Goal: Transaction & Acquisition: Purchase product/service

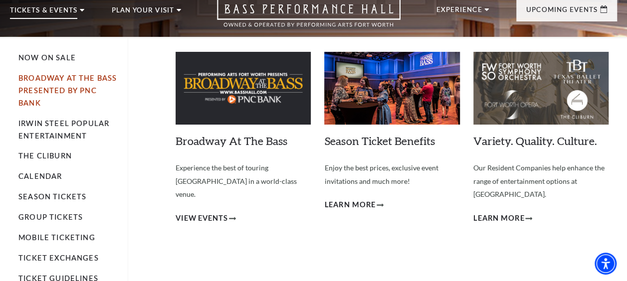
scroll to position [38, 0]
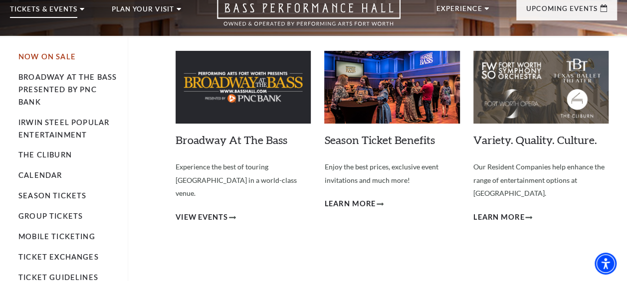
click at [41, 55] on link "Now On Sale" at bounding box center [46, 56] width 57 height 8
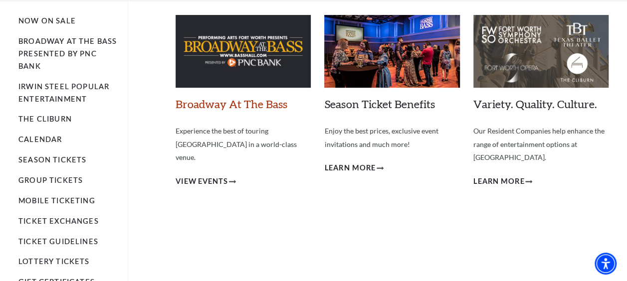
scroll to position [76, 0]
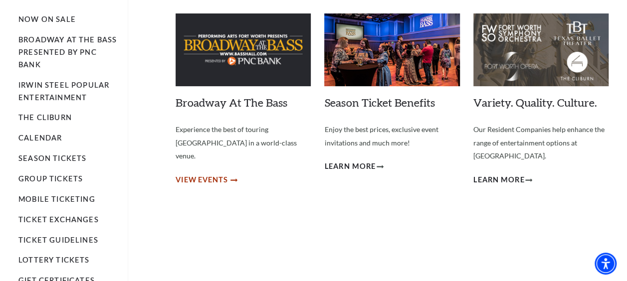
click at [224, 174] on span "View Events" at bounding box center [202, 180] width 52 height 12
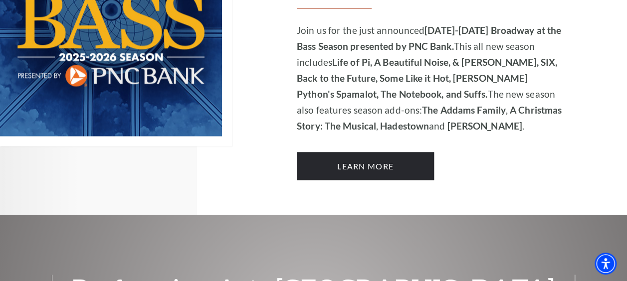
scroll to position [777, 0]
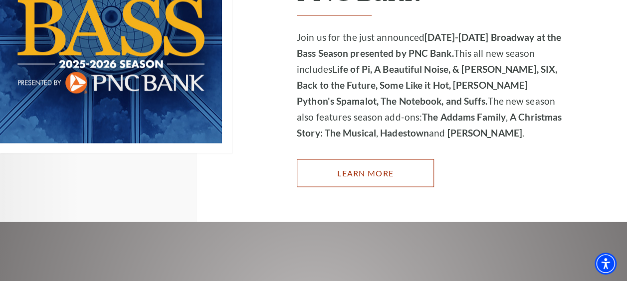
click at [348, 170] on link "Learn More" at bounding box center [365, 173] width 137 height 28
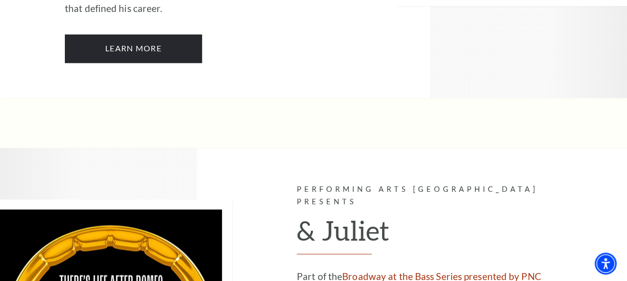
scroll to position [2742, 0]
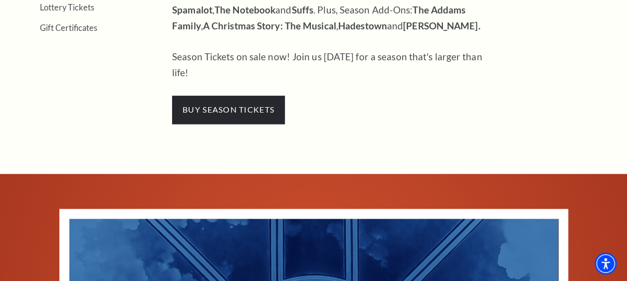
scroll to position [465, 0]
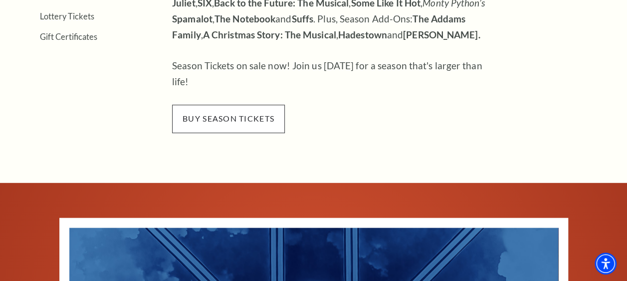
click at [224, 105] on span "buy season tickets" at bounding box center [228, 119] width 113 height 28
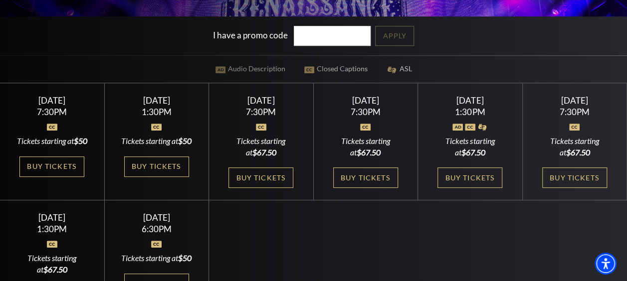
scroll to position [201, 0]
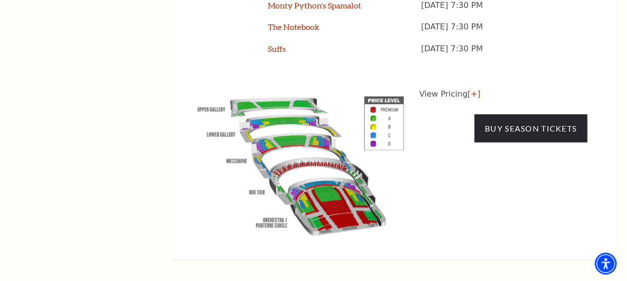
scroll to position [988, 0]
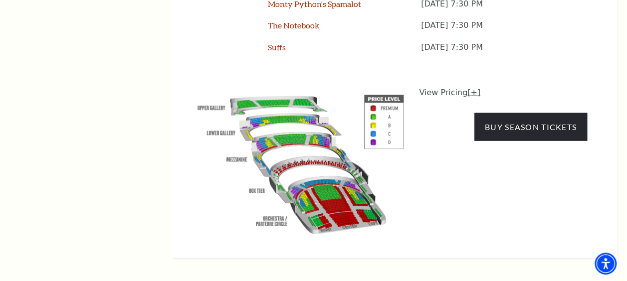
click at [468, 88] on link "[+]" at bounding box center [474, 92] width 13 height 9
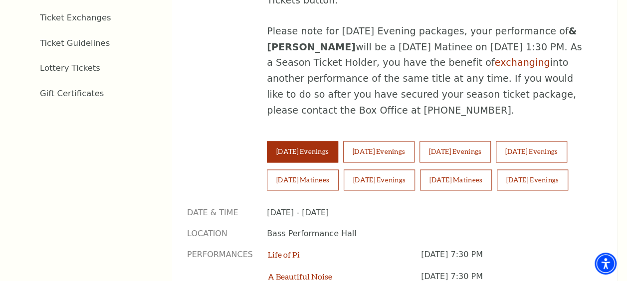
scroll to position [605, 0]
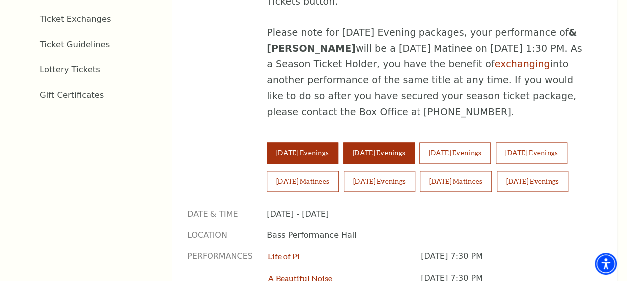
click at [404, 143] on button "Wednesday Evenings" at bounding box center [378, 153] width 71 height 21
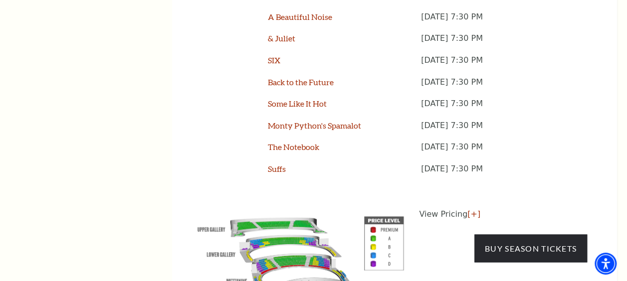
scroll to position [890, 0]
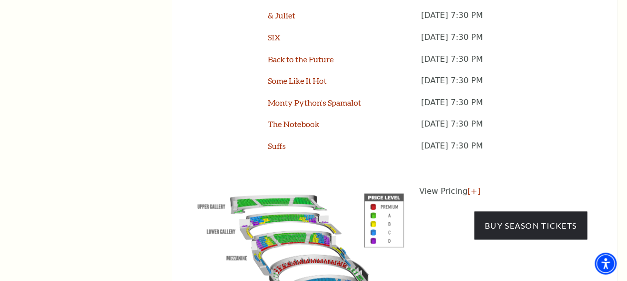
click at [477, 185] on p "View Pricing [+]" at bounding box center [503, 191] width 168 height 12
click at [469, 186] on link "[+]" at bounding box center [474, 190] width 13 height 9
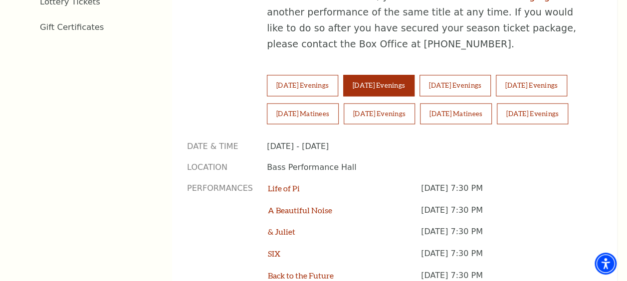
scroll to position [673, 0]
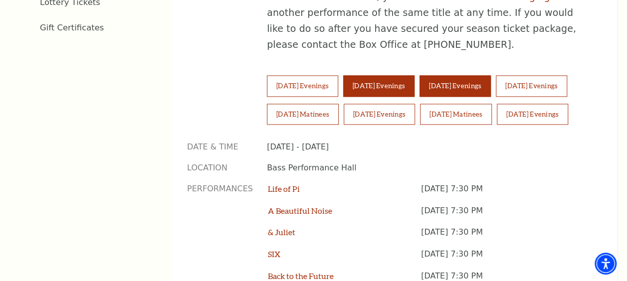
click at [452, 75] on button "Thursday Evenings" at bounding box center [455, 85] width 71 height 21
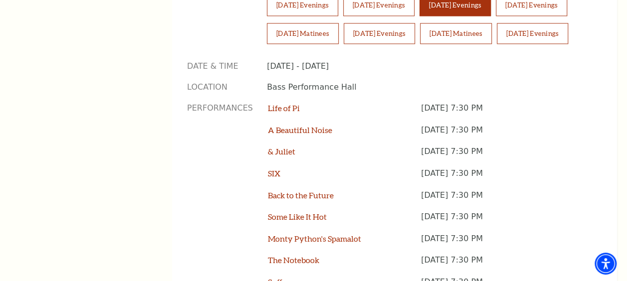
scroll to position [731, 0]
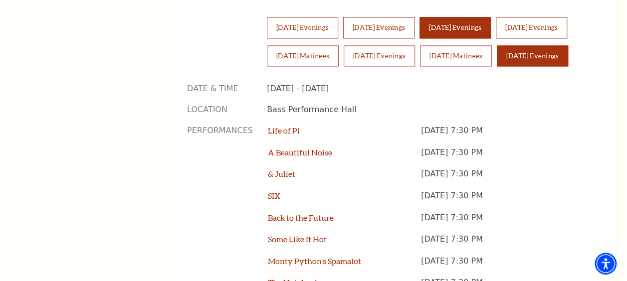
click at [497, 57] on button "[DATE] Evenings" at bounding box center [532, 55] width 71 height 21
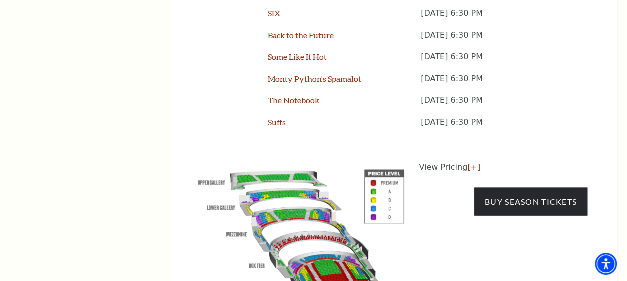
scroll to position [915, 0]
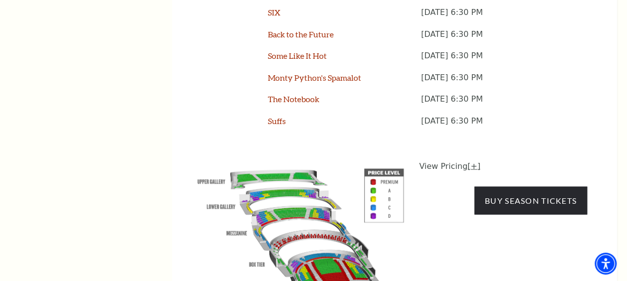
click at [468, 161] on link "[+]" at bounding box center [474, 165] width 13 height 9
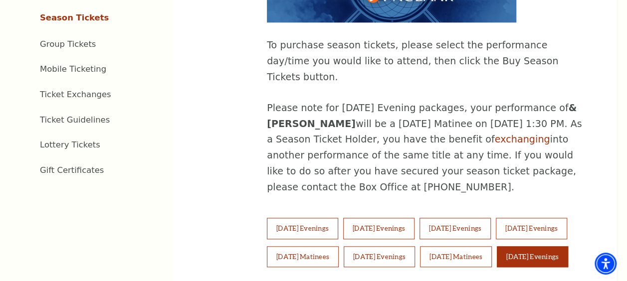
scroll to position [529, 0]
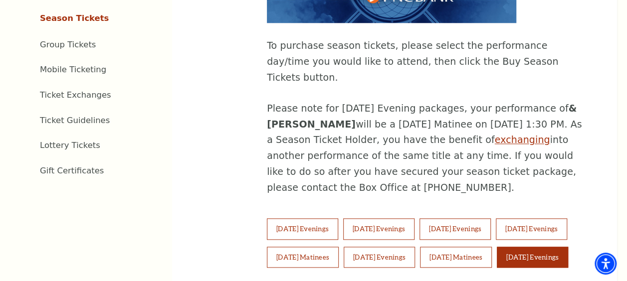
click at [495, 134] on link "exchanging" at bounding box center [522, 139] width 55 height 11
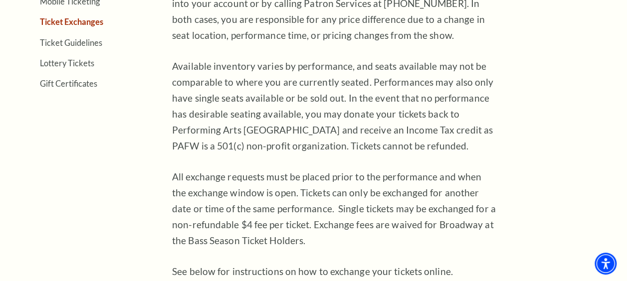
scroll to position [419, 0]
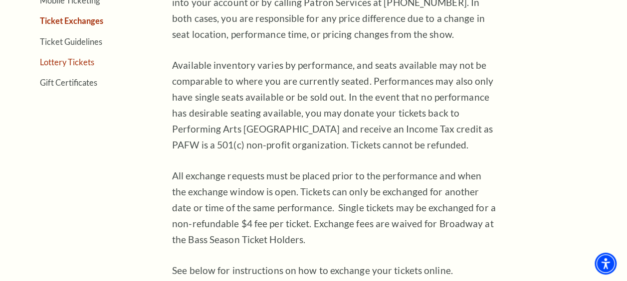
click at [77, 59] on link "Lottery Tickets" at bounding box center [67, 61] width 54 height 9
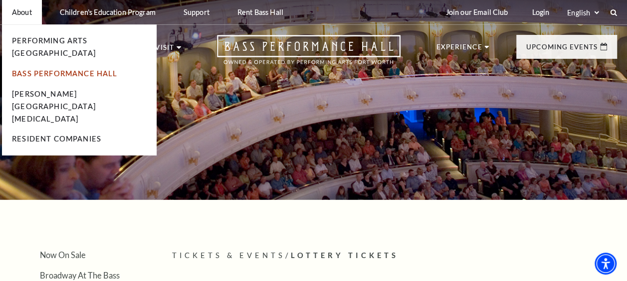
click at [49, 69] on link "Bass Performance Hall" at bounding box center [65, 73] width 106 height 8
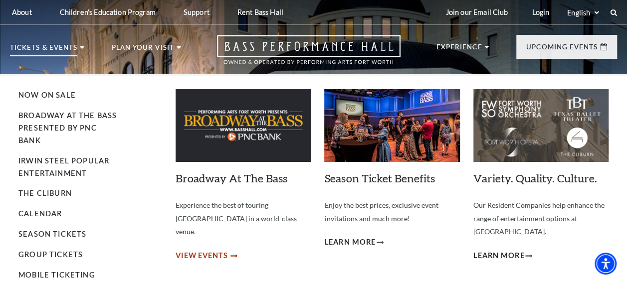
click at [207, 250] on span "View Events" at bounding box center [202, 256] width 52 height 12
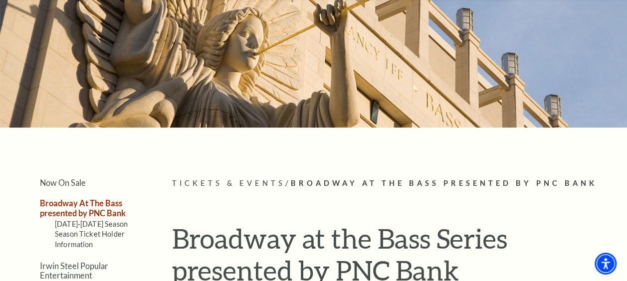
scroll to position [73, 0]
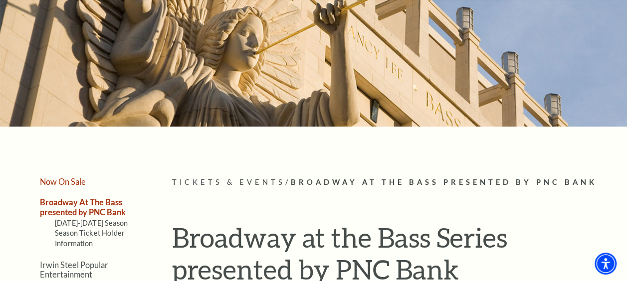
click at [76, 184] on link "Now On Sale" at bounding box center [63, 181] width 46 height 9
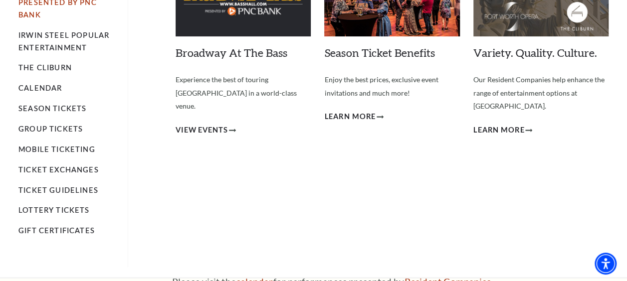
scroll to position [129, 0]
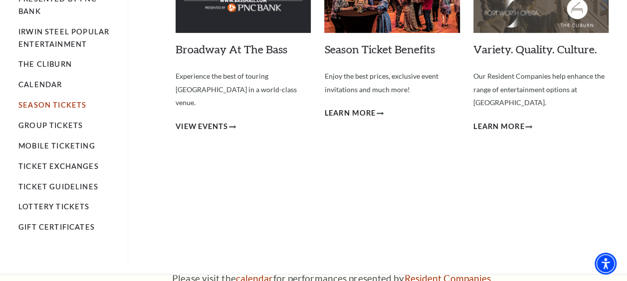
click at [59, 107] on link "Season Tickets" at bounding box center [52, 105] width 68 height 8
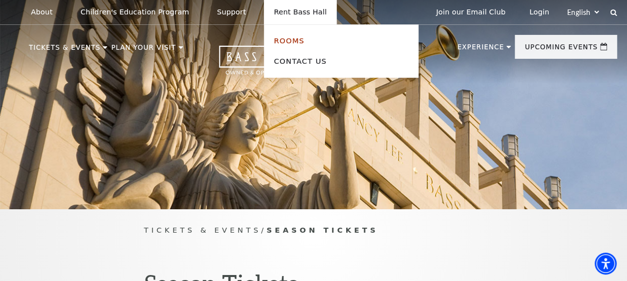
click at [274, 36] on link "Rooms" at bounding box center [289, 40] width 30 height 8
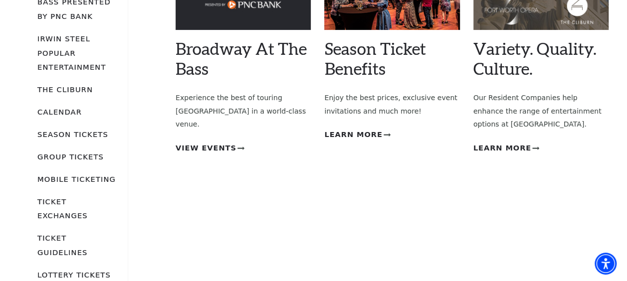
scroll to position [183, 0]
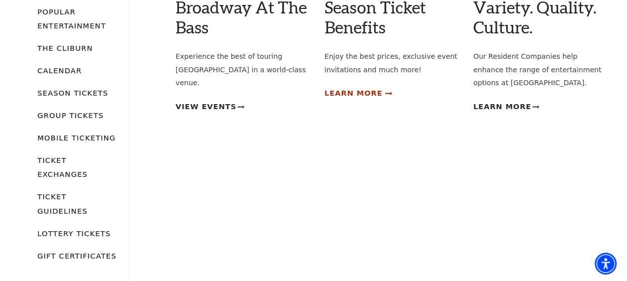
click at [352, 93] on span "Learn More" at bounding box center [353, 93] width 58 height 12
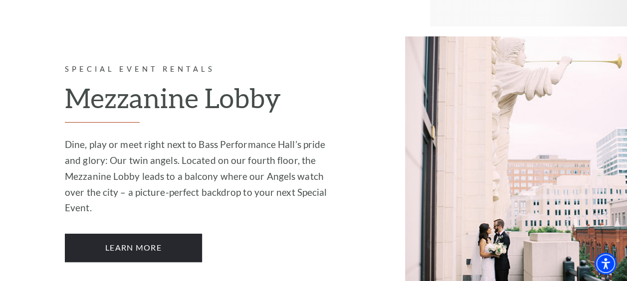
scroll to position [2031, 0]
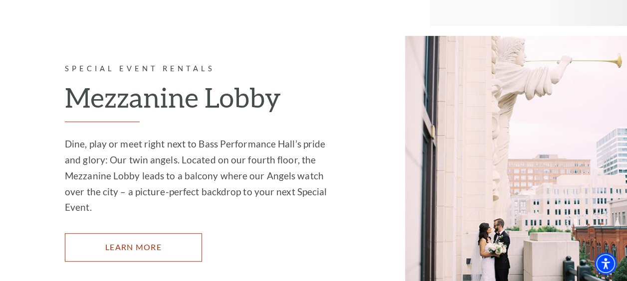
click at [164, 234] on link "Learn More" at bounding box center [133, 248] width 137 height 28
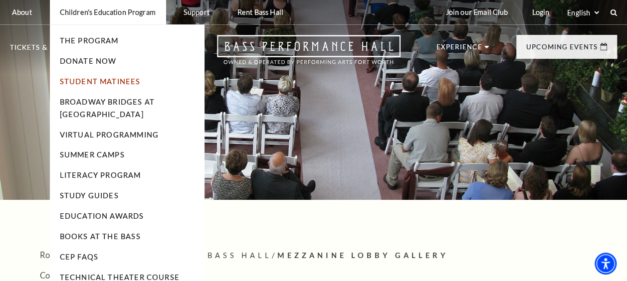
click at [85, 85] on link "Student Matinees" at bounding box center [100, 81] width 81 height 8
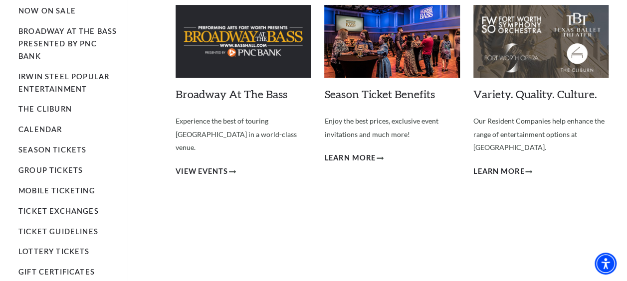
scroll to position [86, 0]
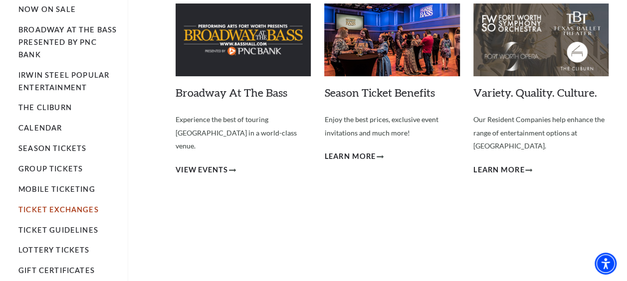
click at [60, 212] on link "Ticket Exchanges" at bounding box center [58, 210] width 80 height 8
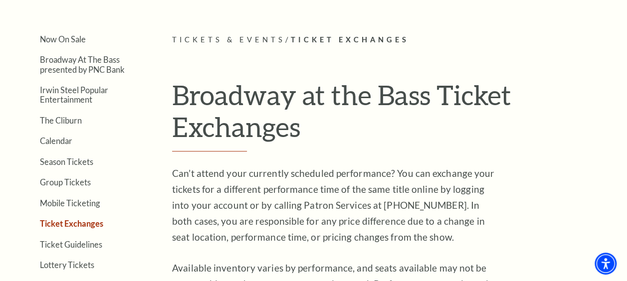
scroll to position [215, 0]
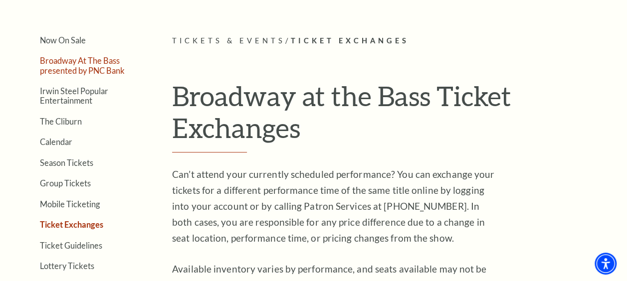
click at [105, 65] on link "Broadway At The Bass presented by PNC Bank" at bounding box center [82, 65] width 85 height 19
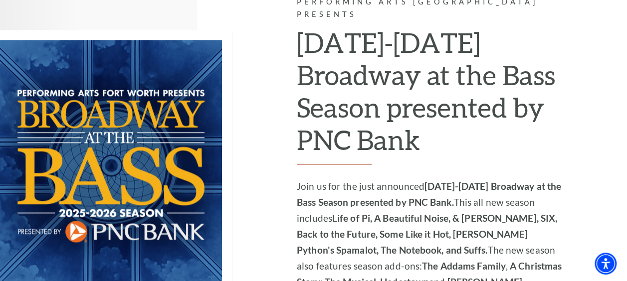
scroll to position [614, 0]
